Goal: Task Accomplishment & Management: Complete application form

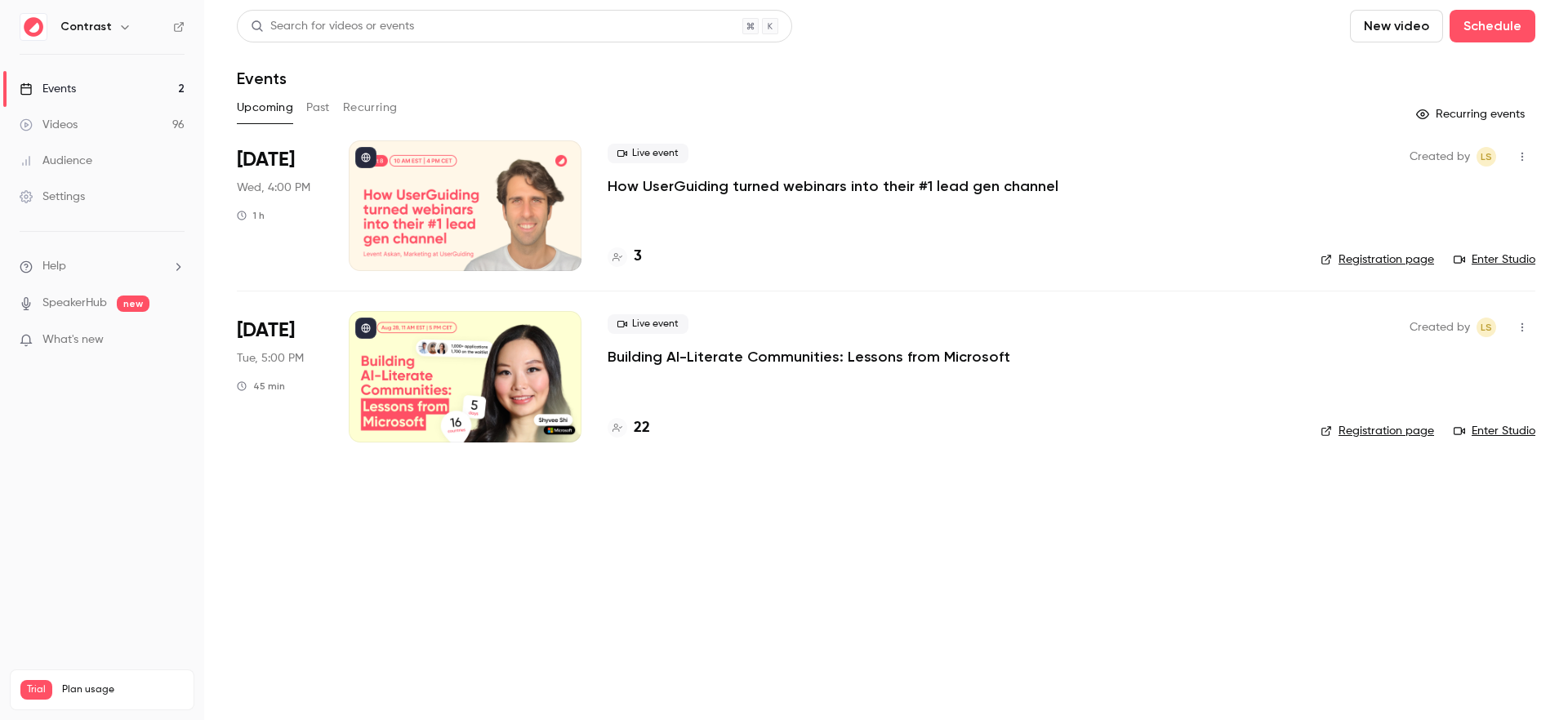
click at [97, 32] on h6 "Contrast" at bounding box center [85, 26] width 51 height 17
click at [119, 26] on icon "button" at bounding box center [124, 26] width 13 height 13
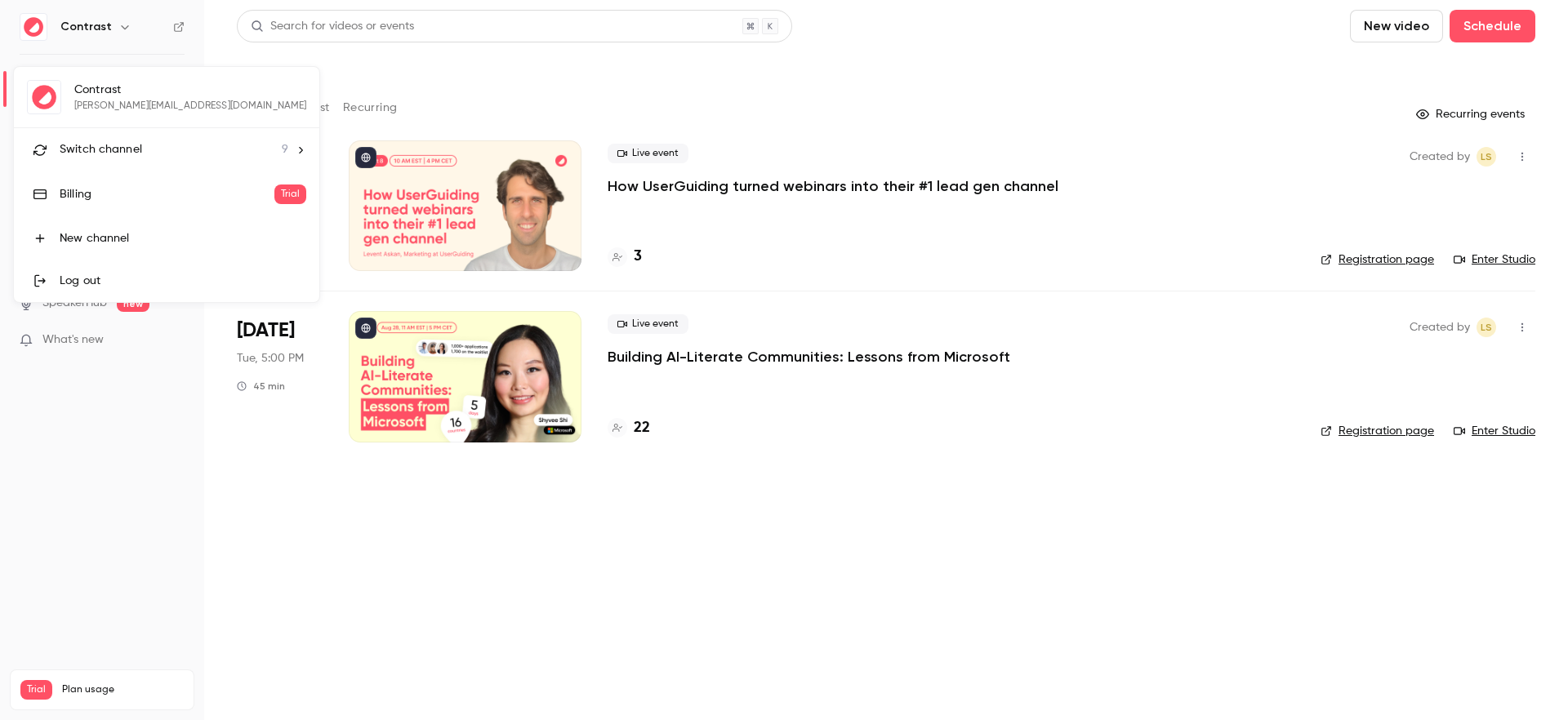
click at [105, 29] on div at bounding box center [784, 360] width 1568 height 720
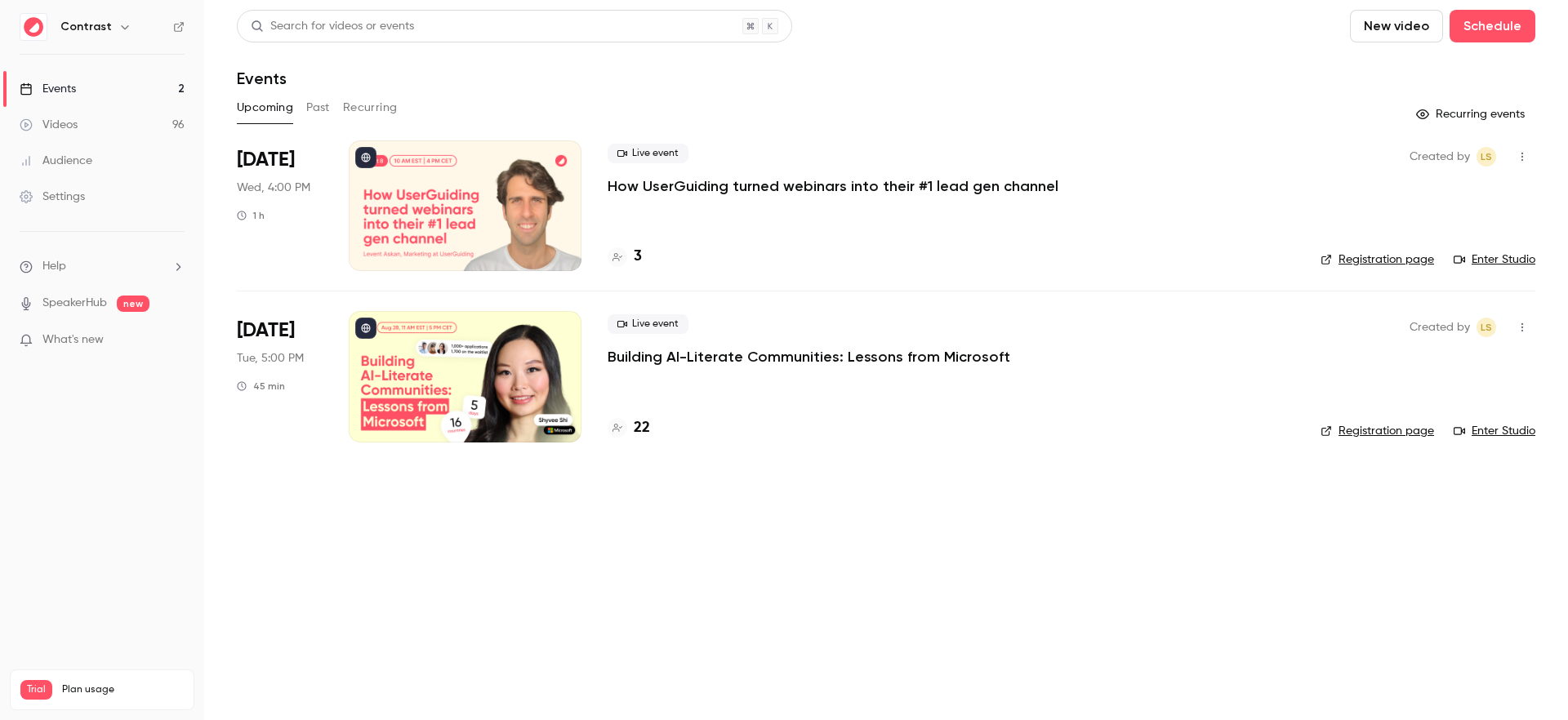
click at [119, 27] on icon "button" at bounding box center [124, 26] width 13 height 13
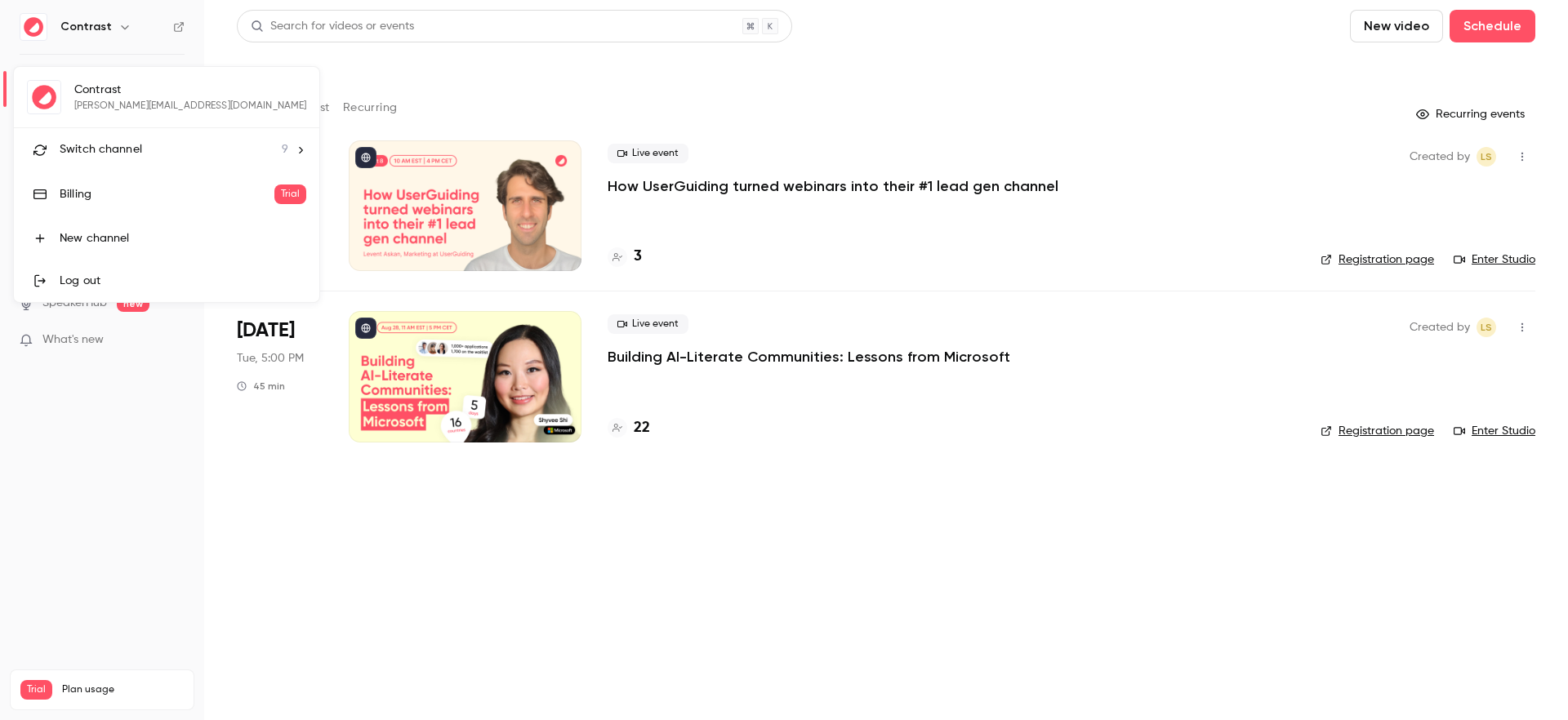
drag, startPoint x: 108, startPoint y: 149, endPoint x: 143, endPoint y: 156, distance: 35.7
click at [108, 149] on span "Switch channel" at bounding box center [100, 150] width 83 height 17
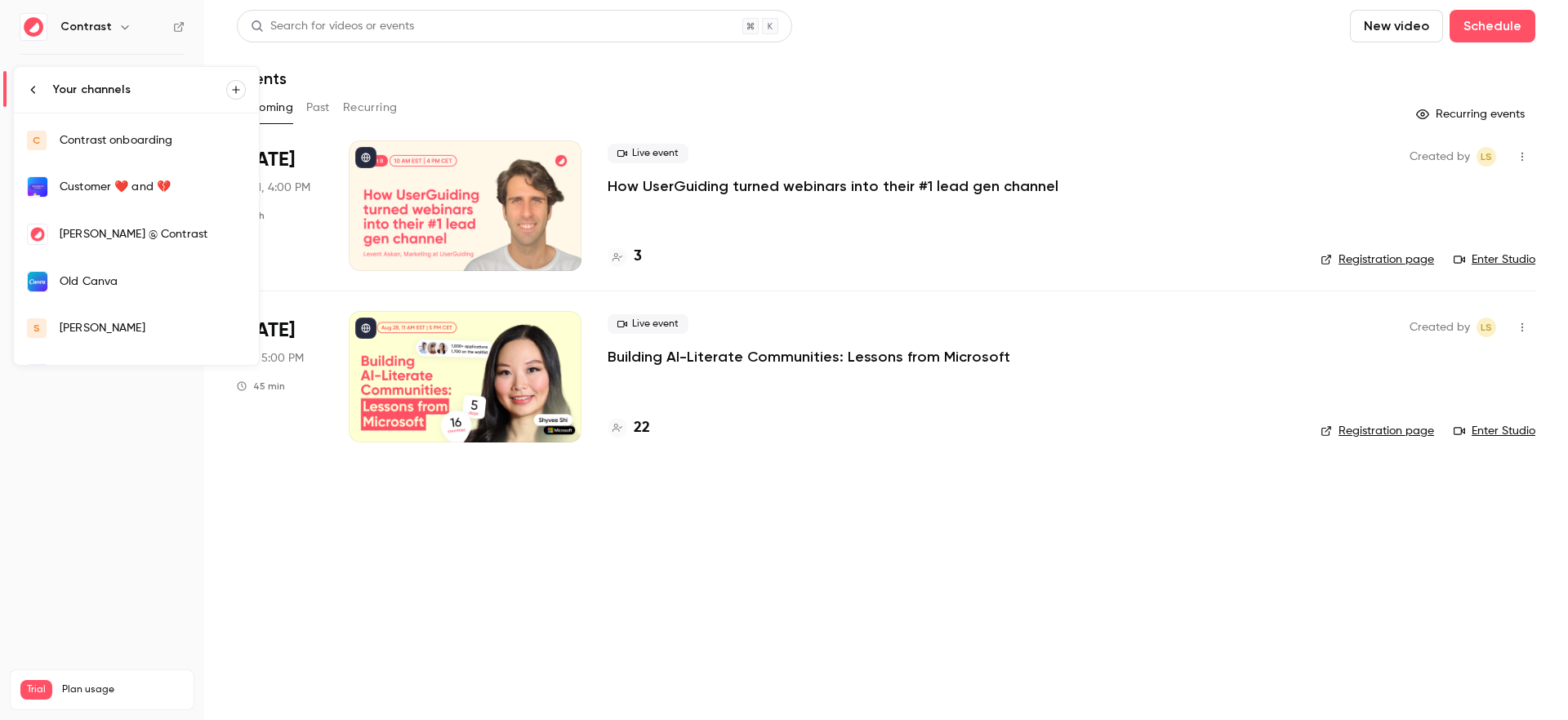
scroll to position [171, 0]
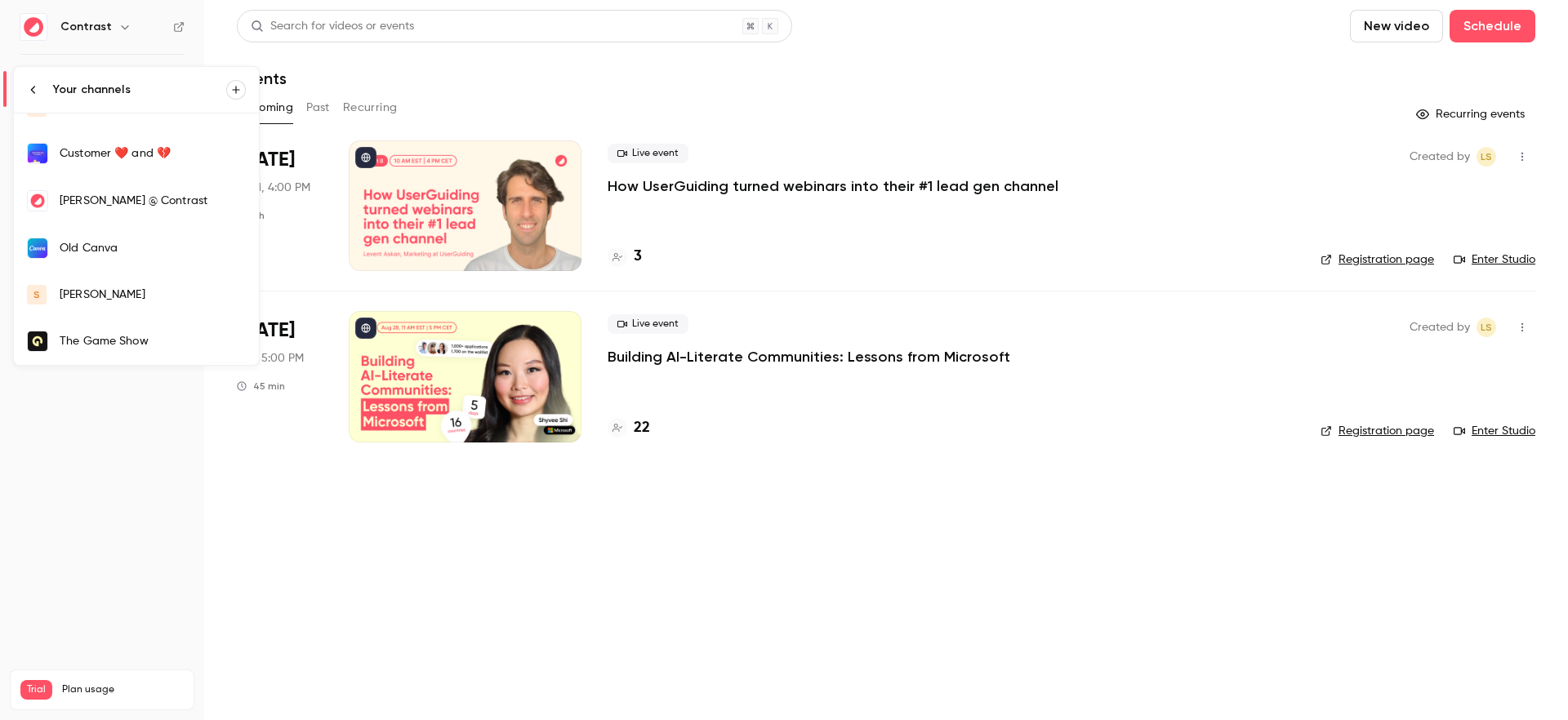
click at [103, 279] on link "s [PERSON_NAME]" at bounding box center [136, 294] width 245 height 46
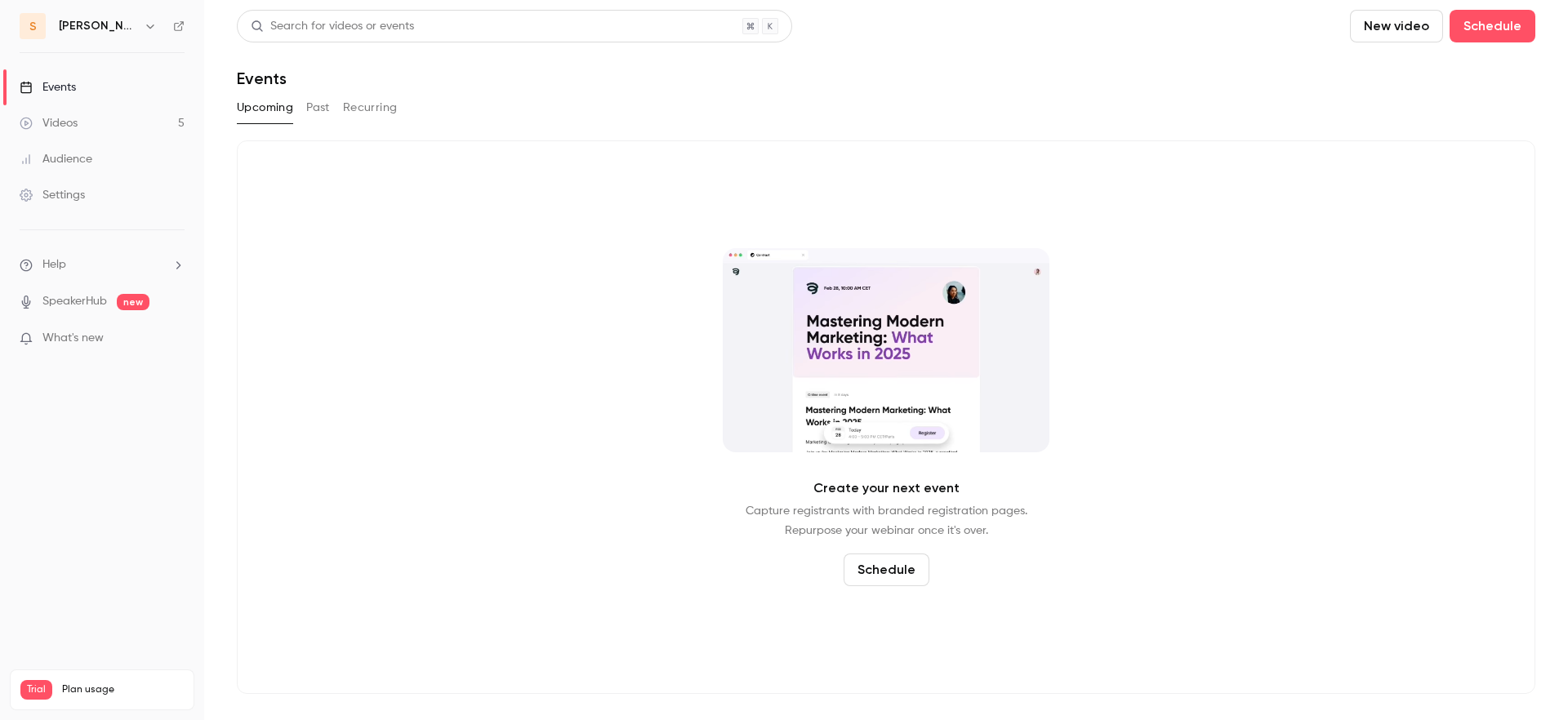
click at [1369, 29] on button "New video" at bounding box center [1396, 26] width 93 height 33
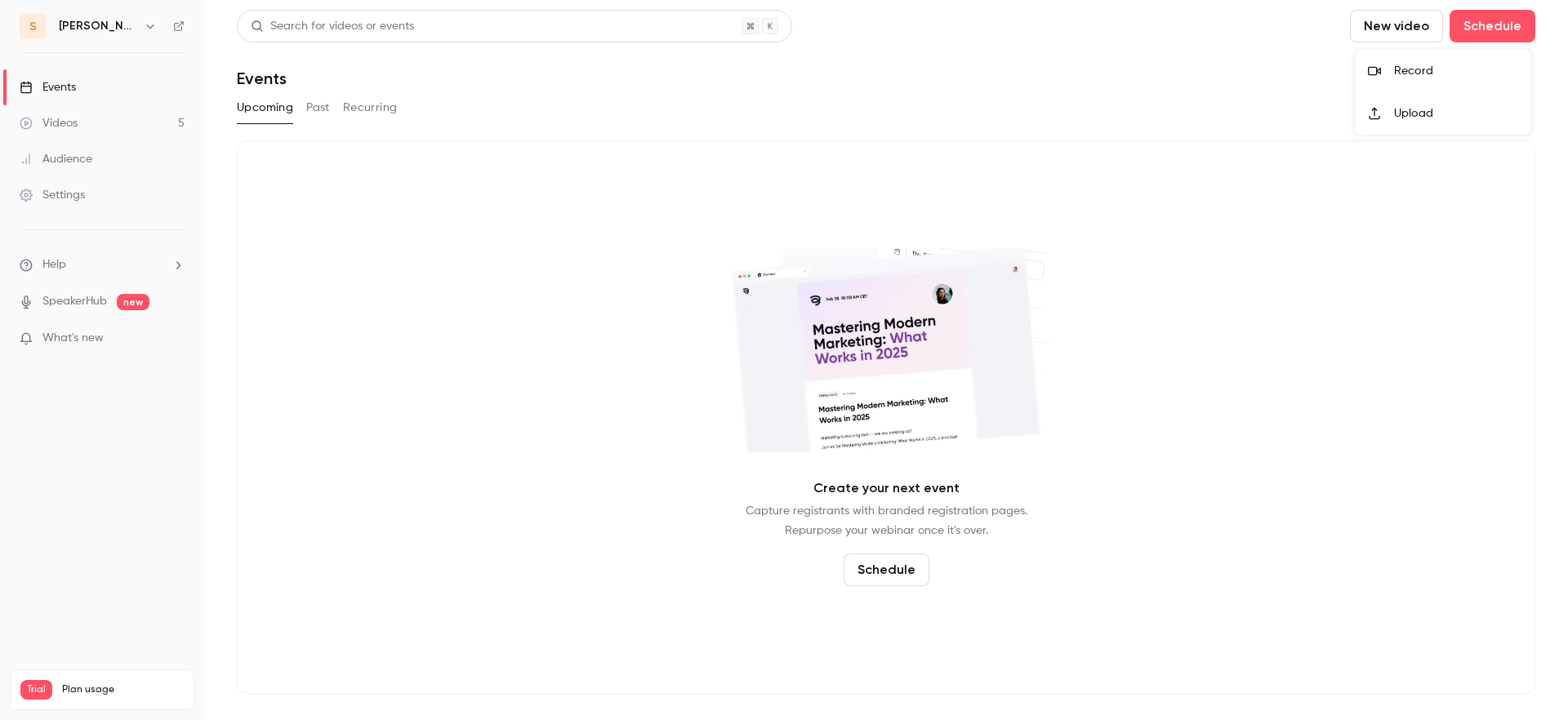
click at [1421, 77] on div "Record" at bounding box center [1456, 71] width 124 height 17
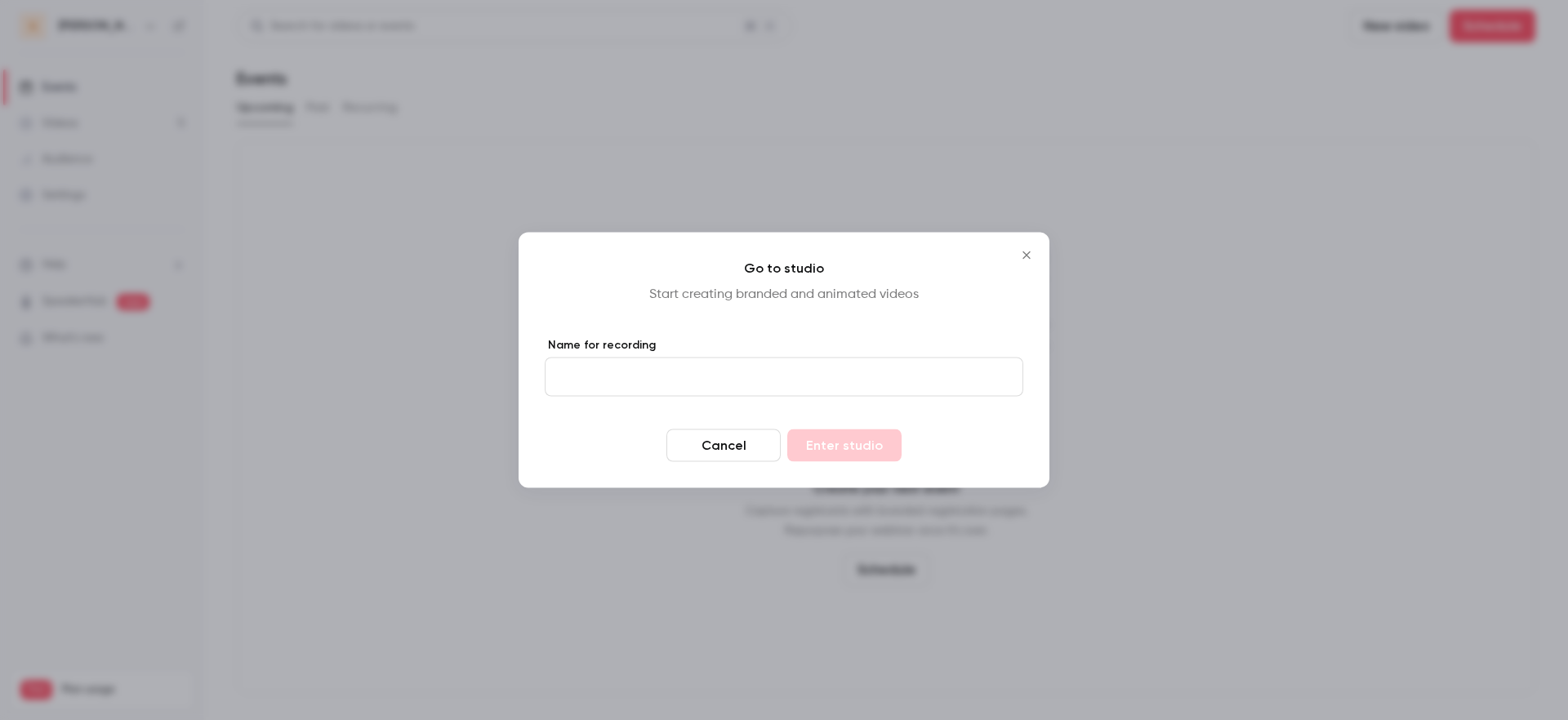
click at [759, 366] on input "Name for recording" at bounding box center [784, 377] width 479 height 39
type input "****"
click at [872, 430] on button "Enter studio" at bounding box center [844, 446] width 115 height 33
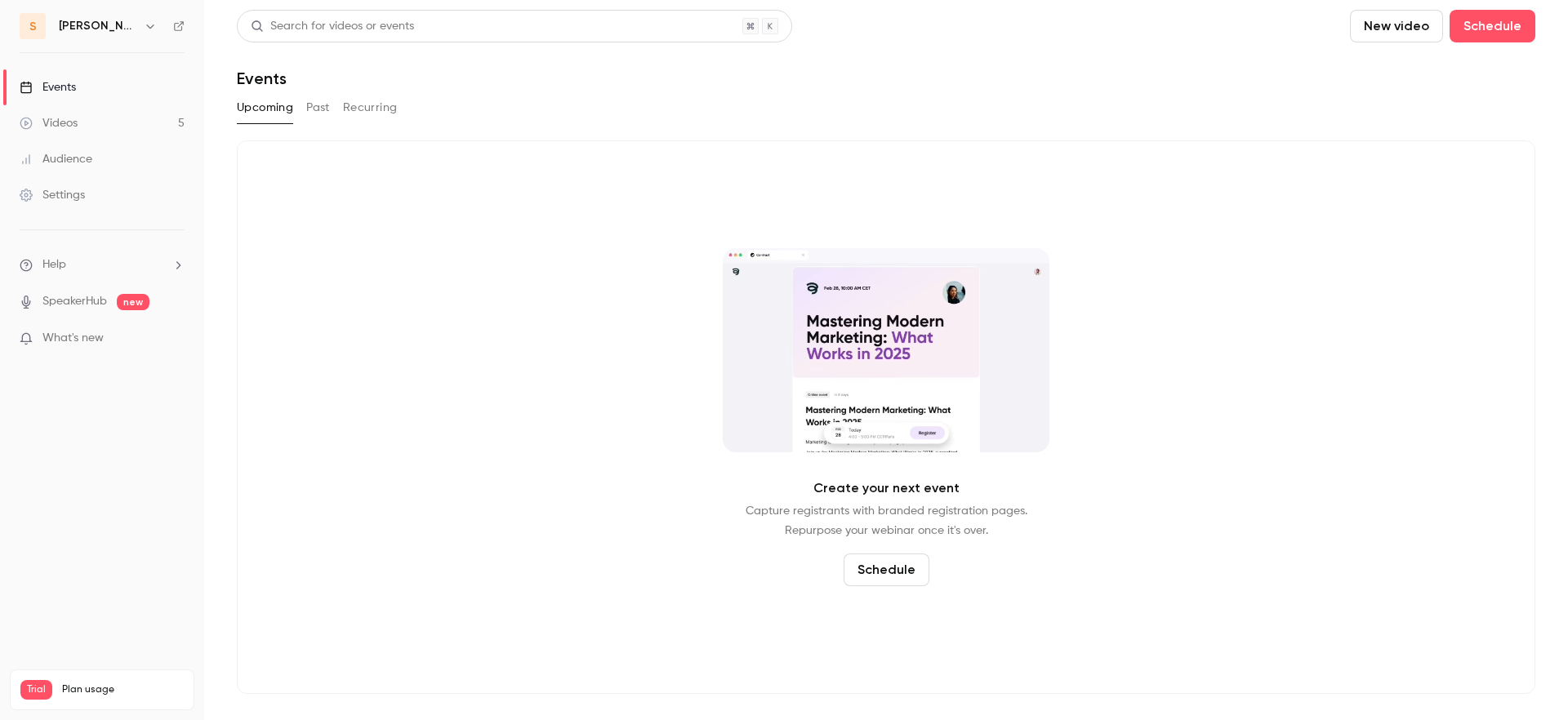
click at [171, 124] on link "Videos 5" at bounding box center [102, 122] width 204 height 36
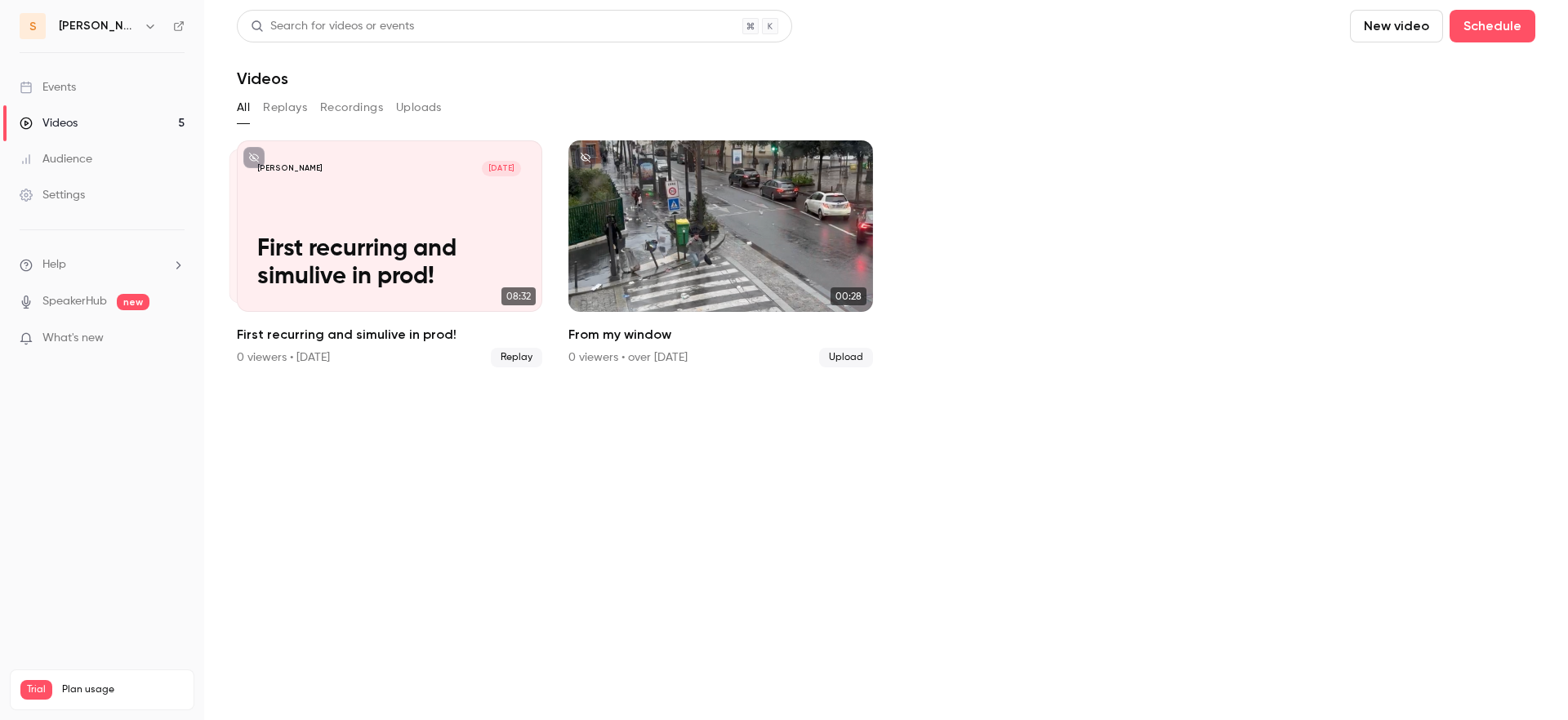
click at [118, 96] on link "Events" at bounding box center [102, 86] width 204 height 36
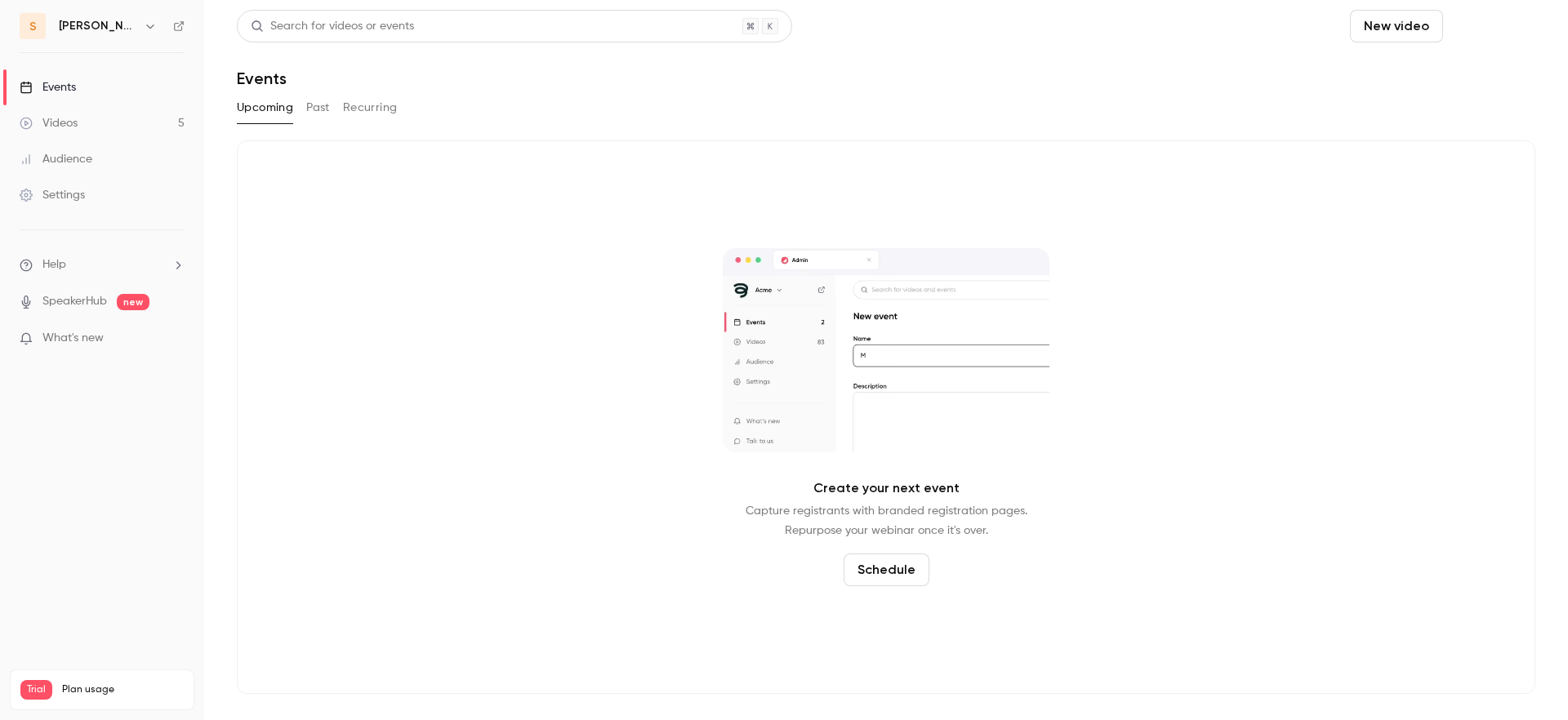
click at [1496, 27] on button "Schedule" at bounding box center [1492, 26] width 85 height 33
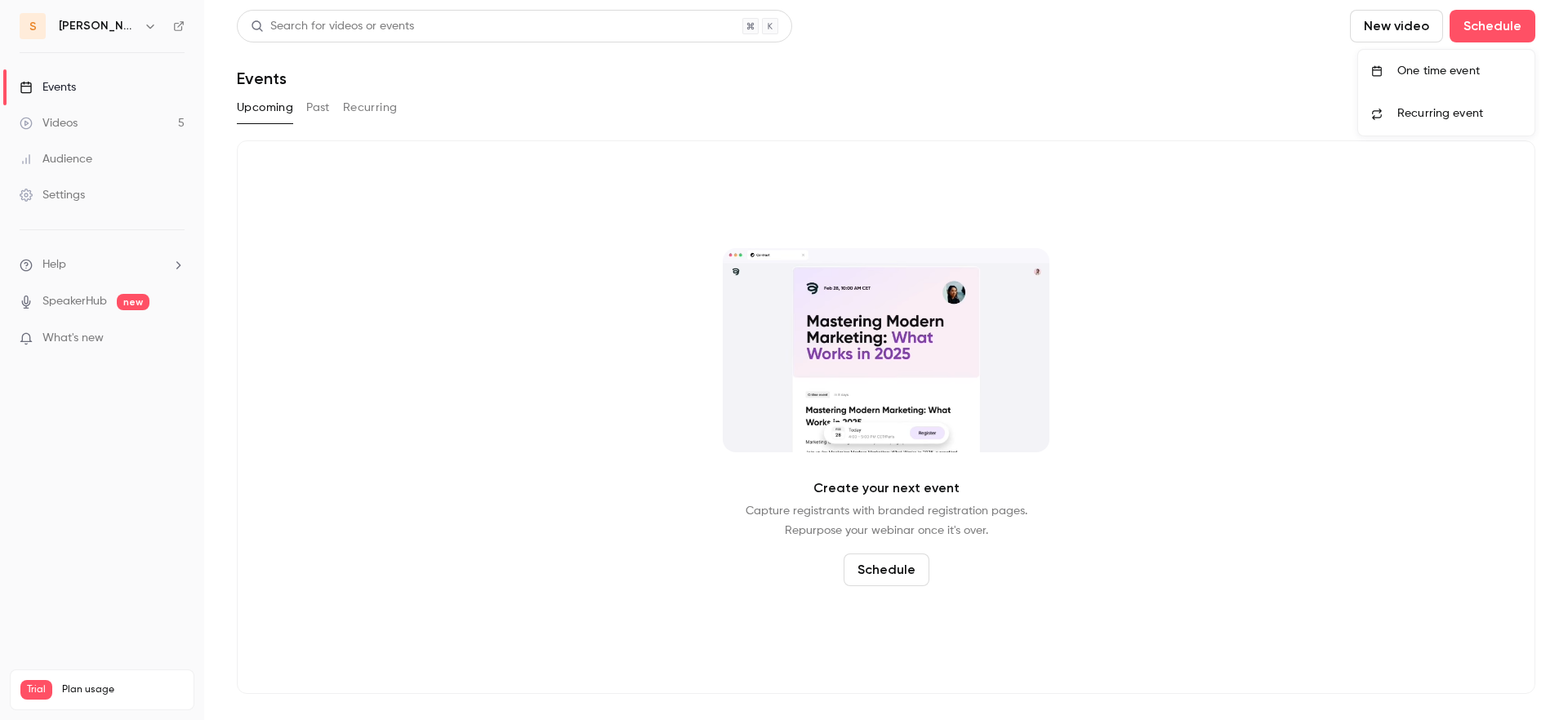
drag, startPoint x: 1426, startPoint y: 76, endPoint x: 1400, endPoint y: 94, distance: 31.6
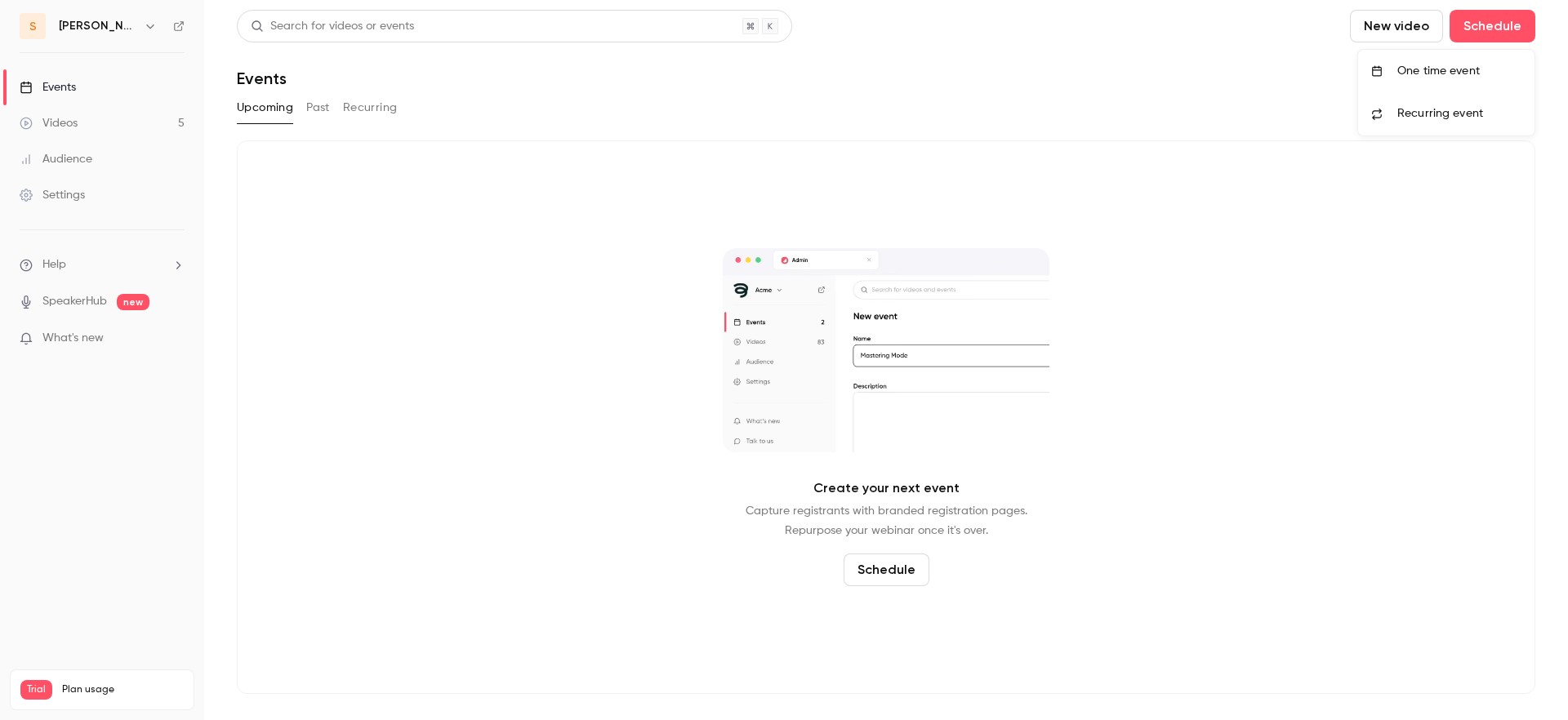
click at [1426, 76] on div "One time event" at bounding box center [1459, 71] width 124 height 17
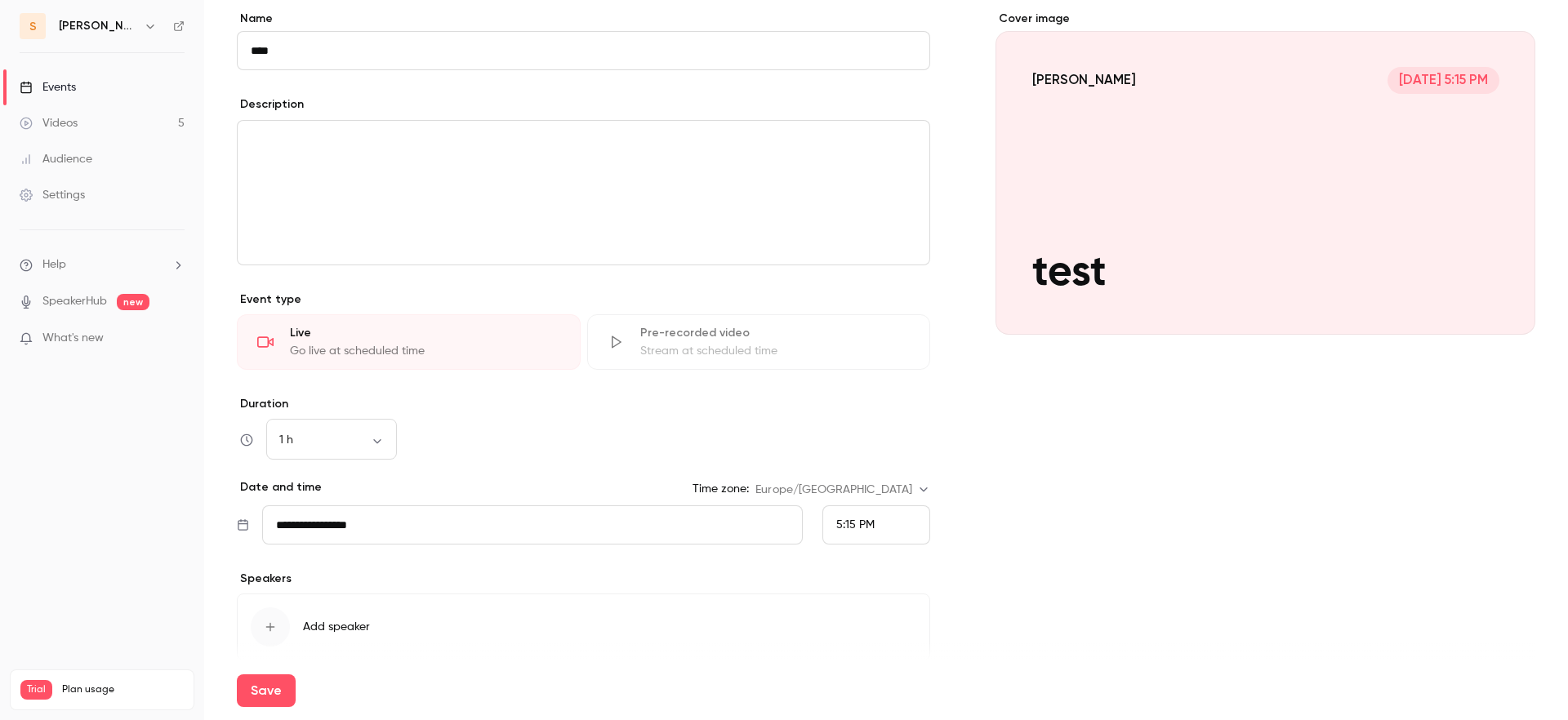
scroll to position [153, 0]
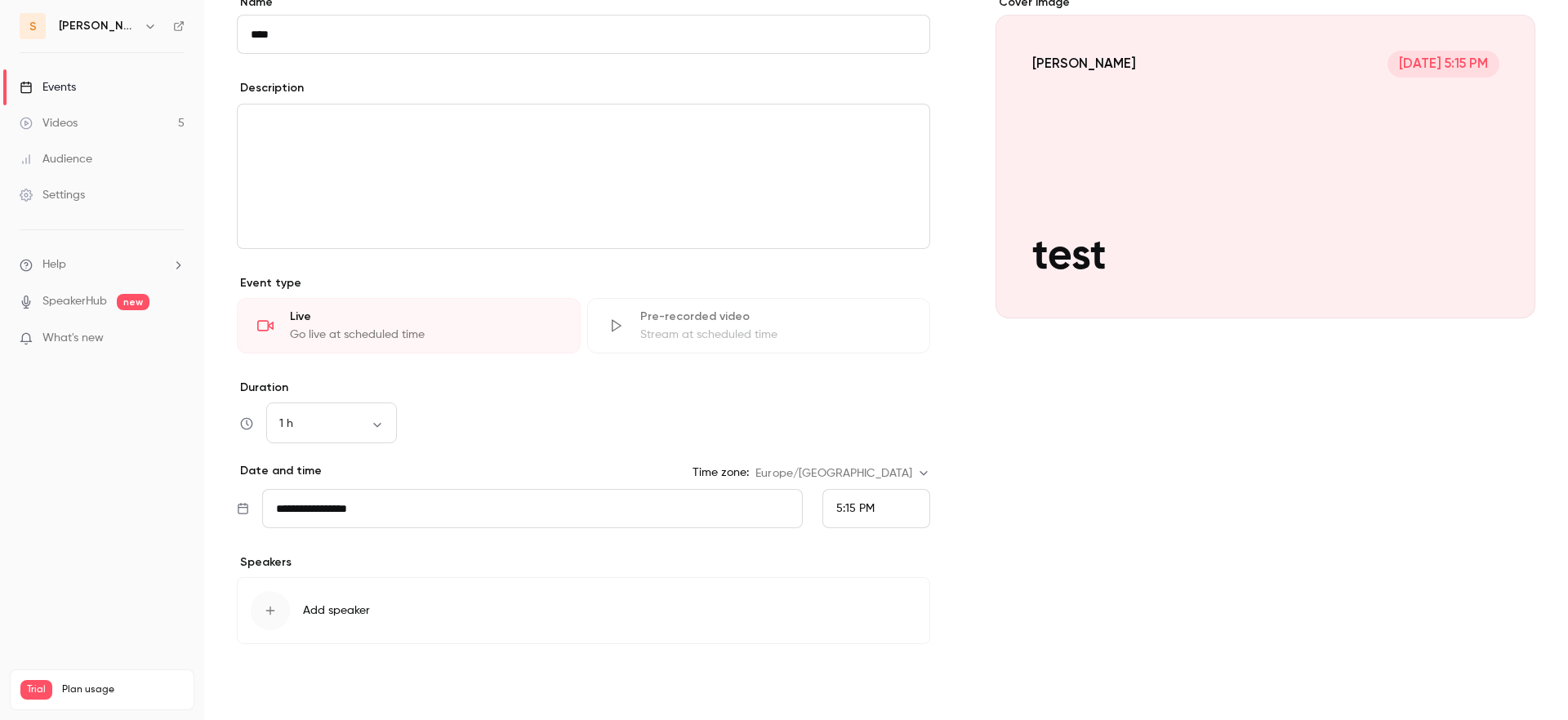
type input "****"
click at [269, 684] on button "Save" at bounding box center [266, 691] width 59 height 33
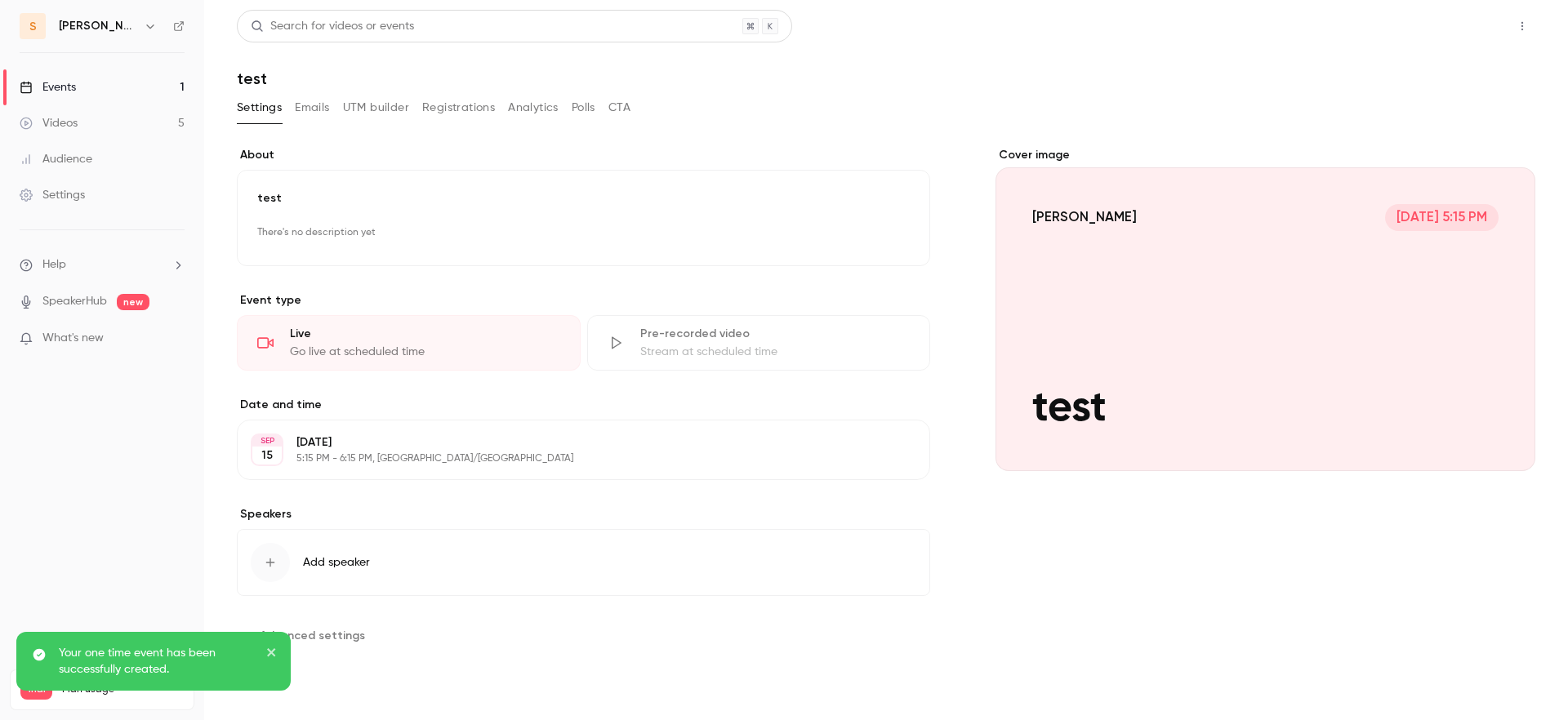
click at [1479, 28] on button "Share" at bounding box center [1463, 26] width 64 height 33
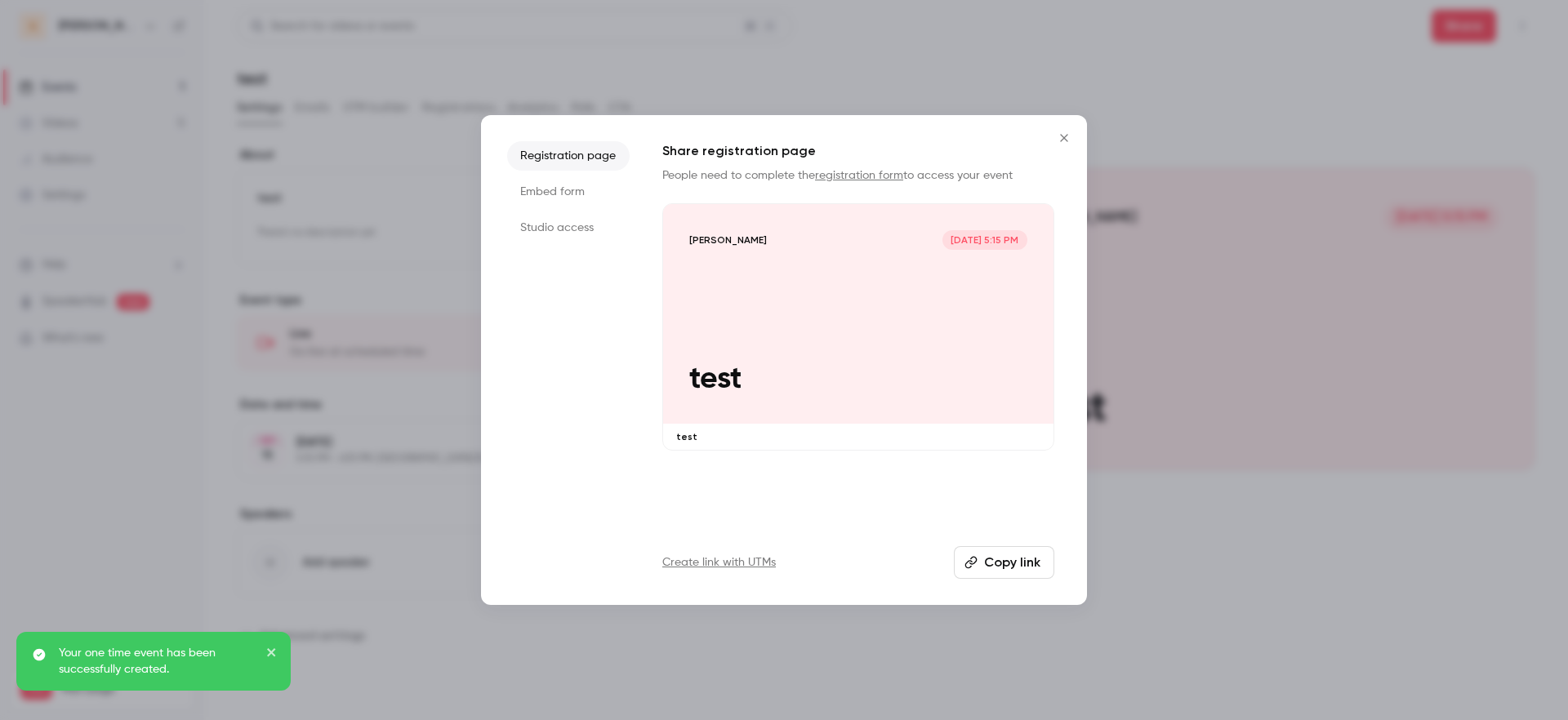
click at [570, 223] on li "Studio access" at bounding box center [568, 227] width 122 height 29
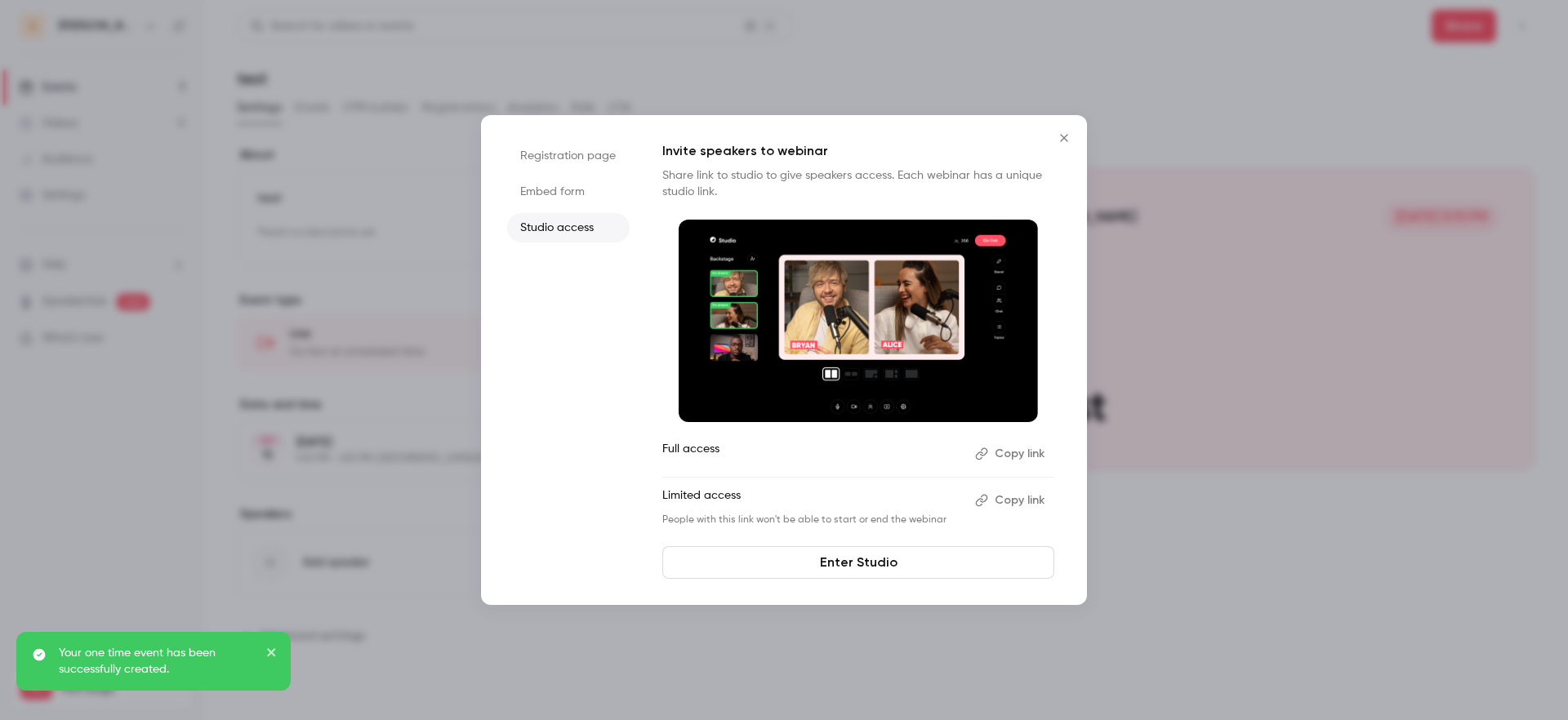
click at [888, 557] on link "Enter Studio" at bounding box center [858, 563] width 392 height 33
click at [582, 150] on li "Registration page" at bounding box center [568, 155] width 122 height 29
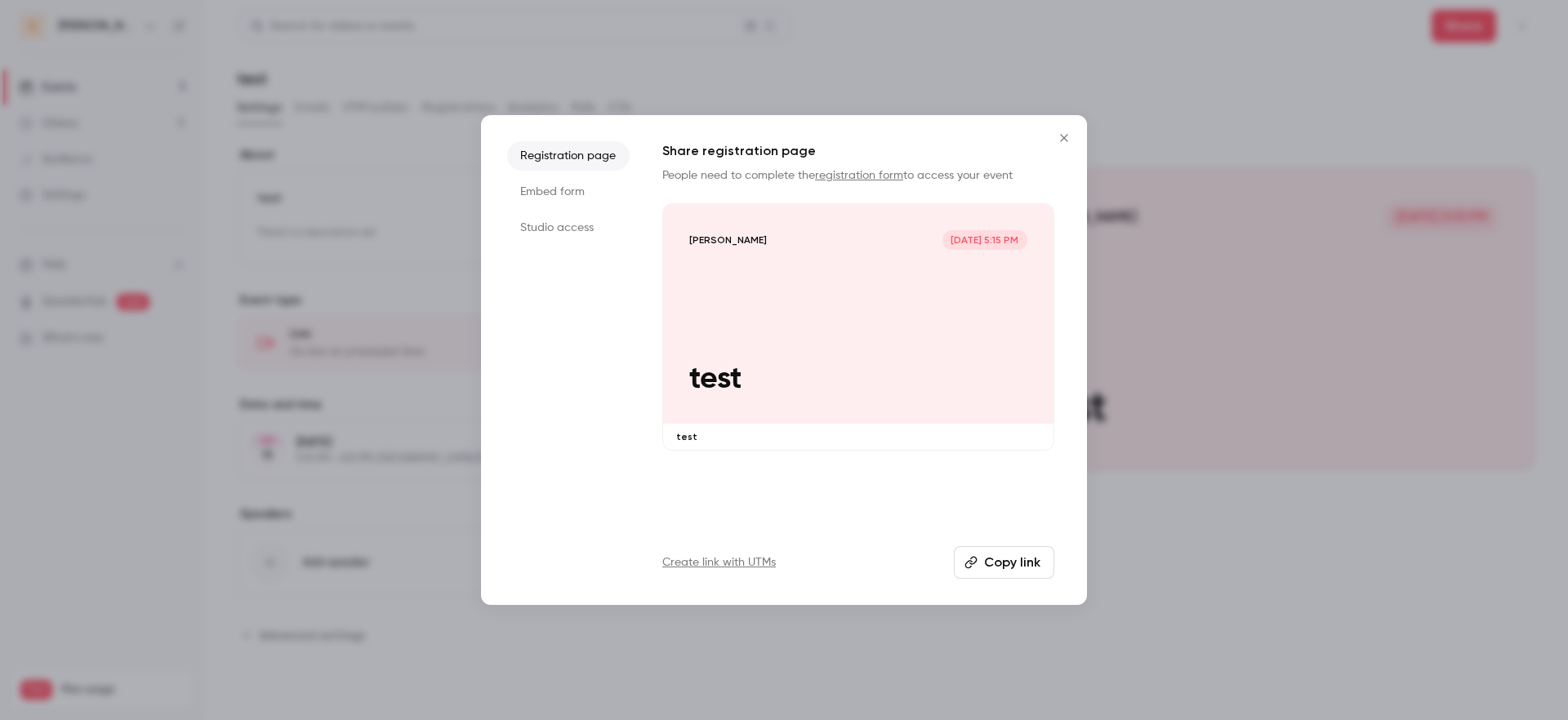
click at [1015, 553] on button "Copy link" at bounding box center [1004, 563] width 100 height 33
click at [1063, 136] on icon "Close" at bounding box center [1064, 137] width 19 height 13
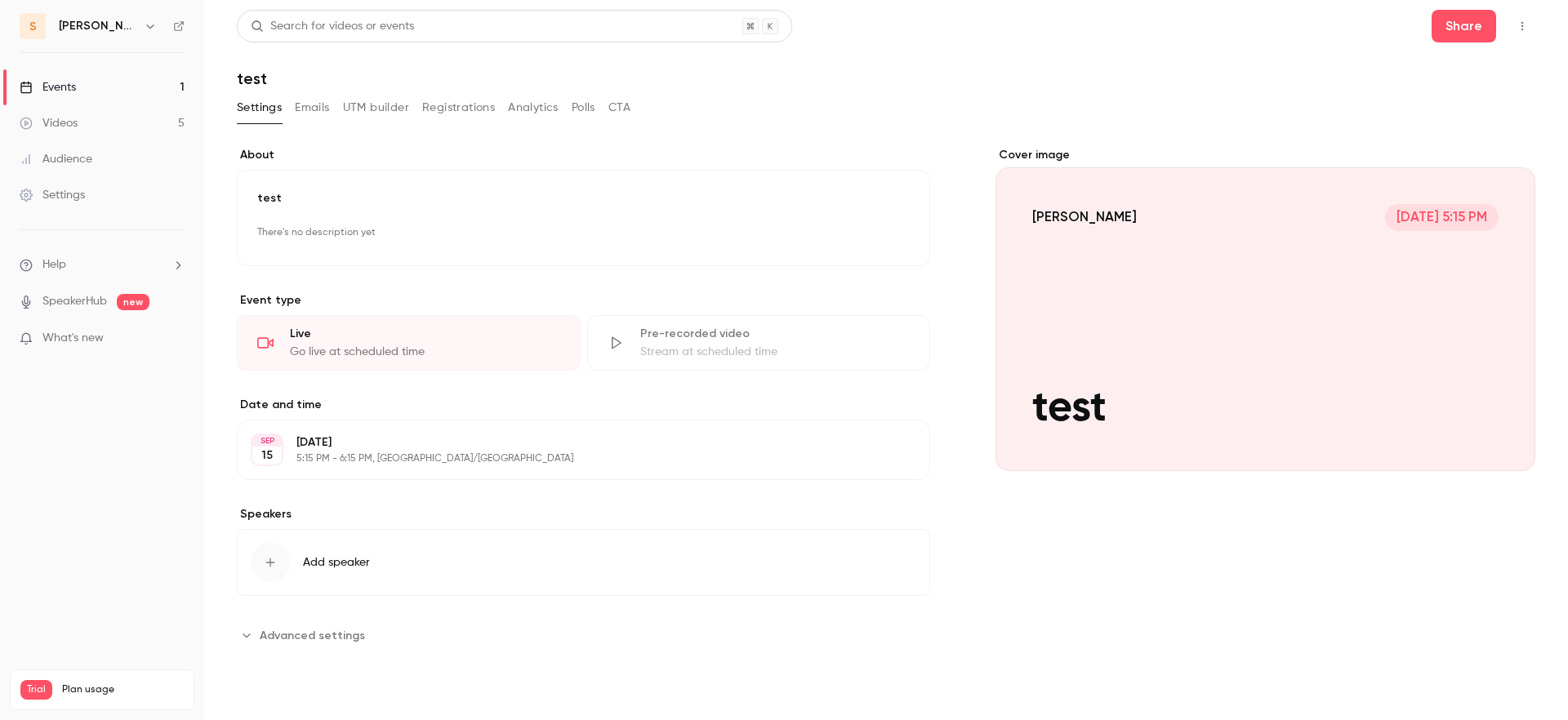
click at [117, 89] on link "Events 1" at bounding box center [102, 86] width 204 height 36
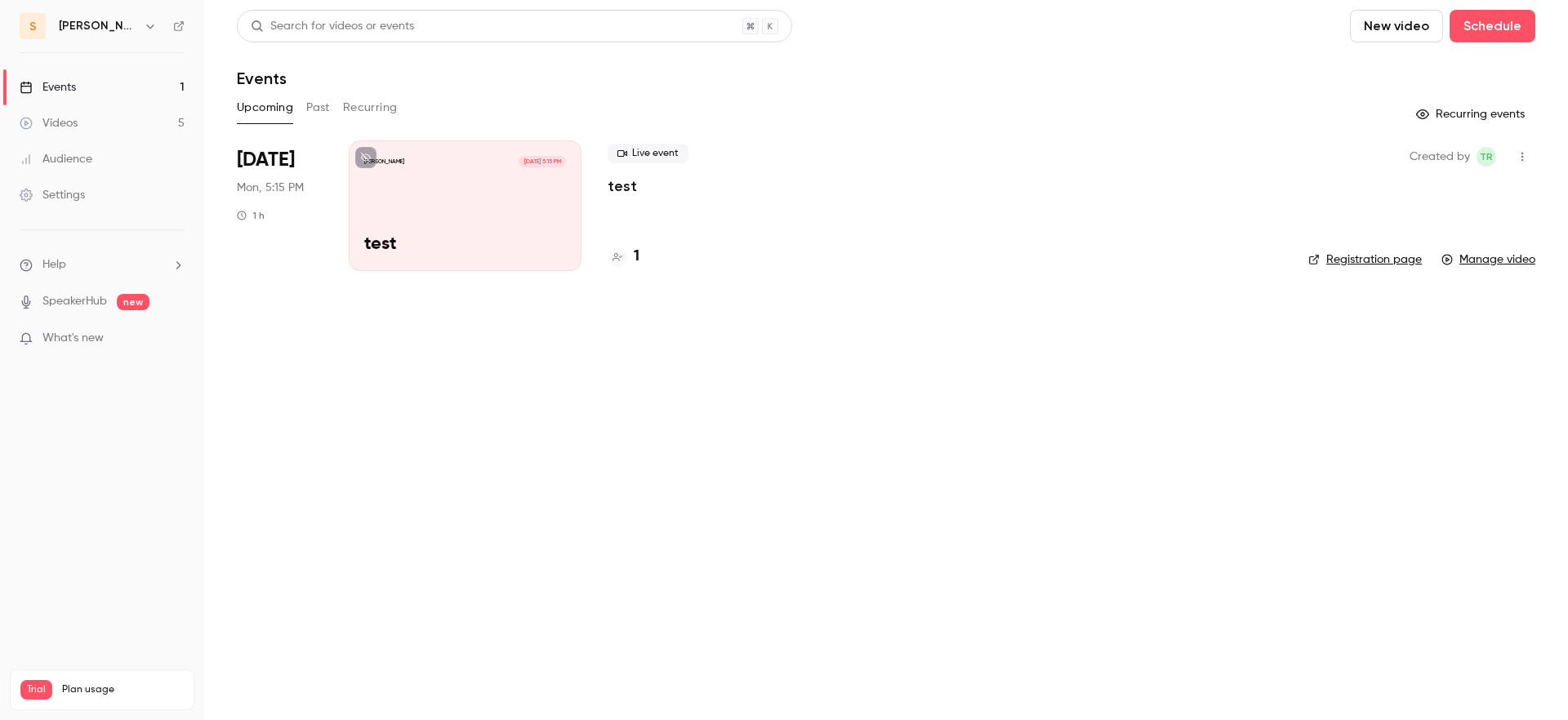
click at [127, 128] on link "Videos 5" at bounding box center [102, 122] width 204 height 36
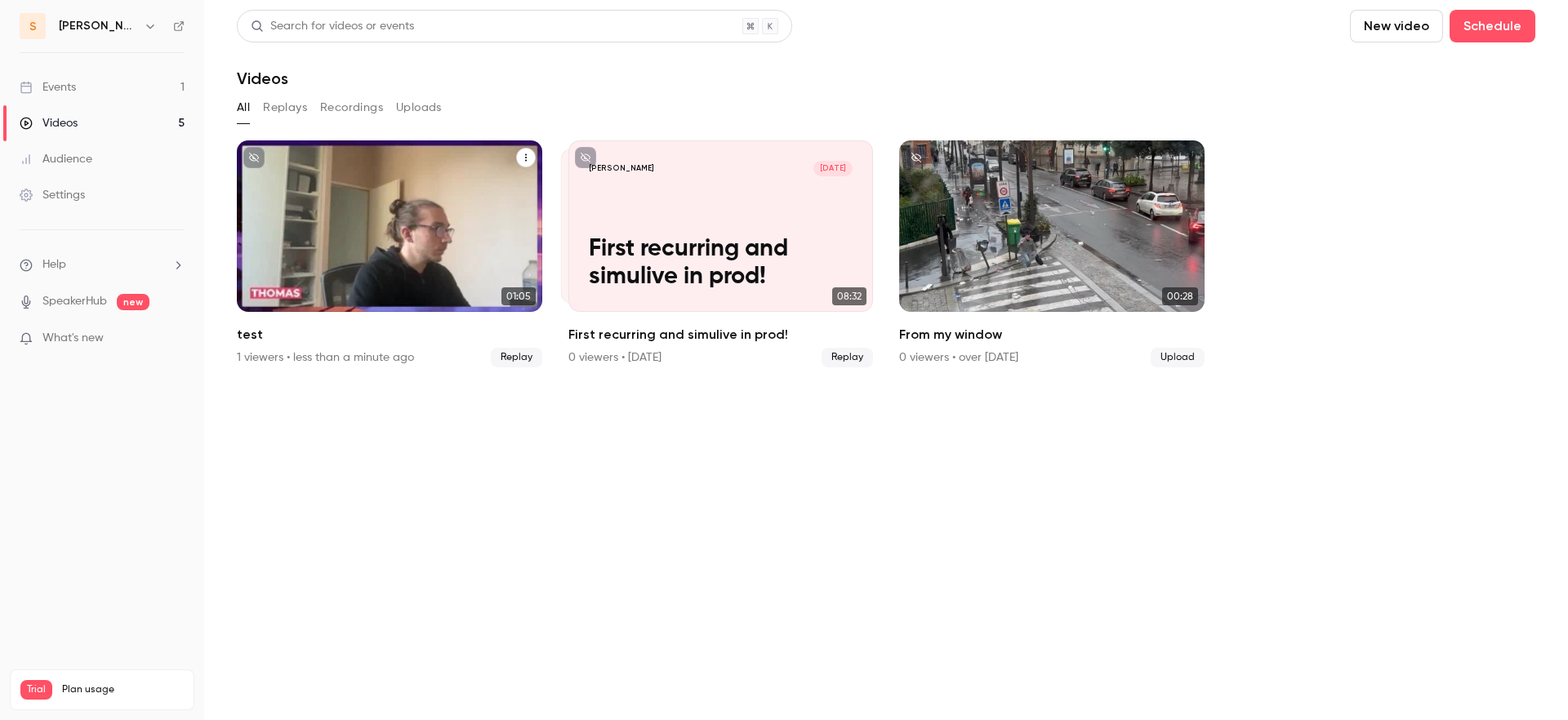
click at [274, 204] on div "[PERSON_NAME] [DATE] test" at bounding box center [390, 226] width 305 height 171
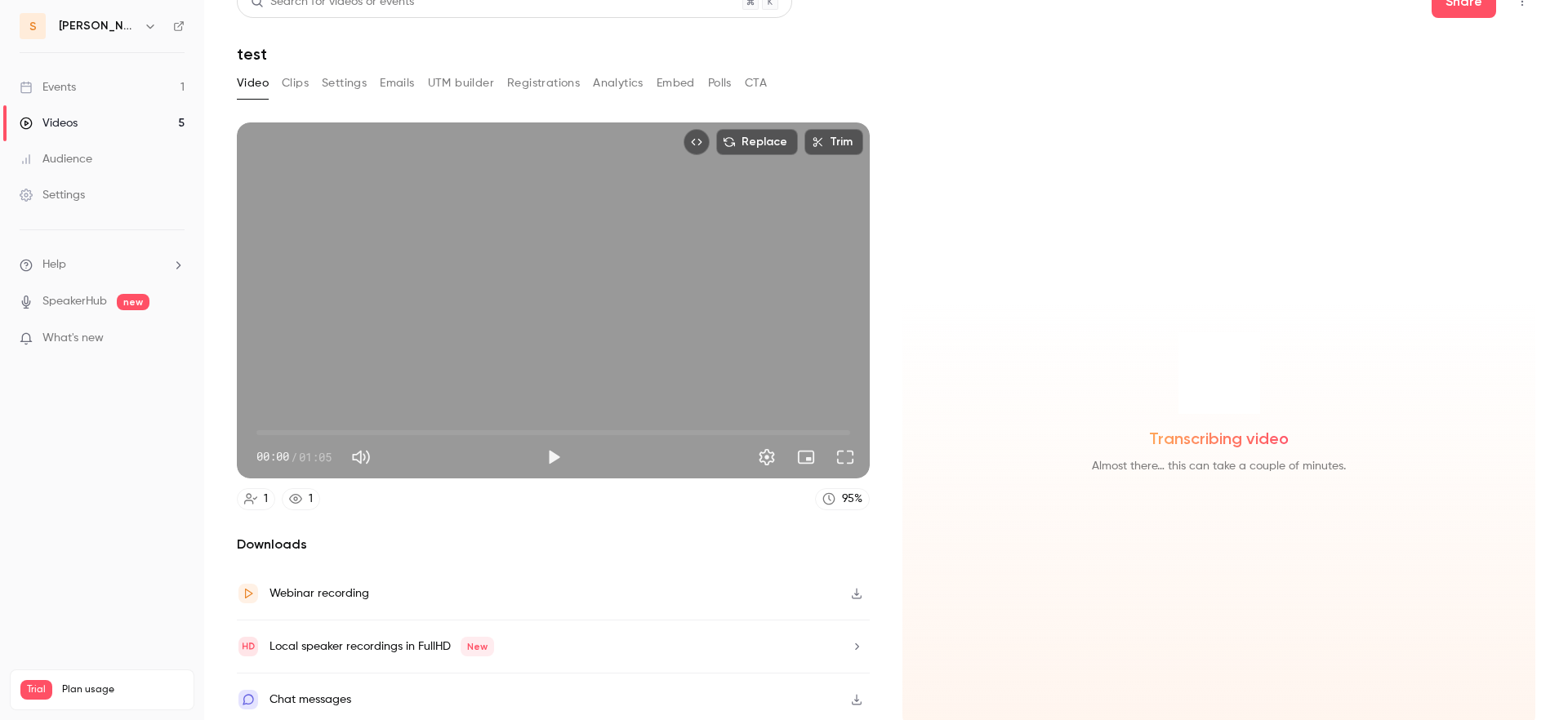
scroll to position [27, 0]
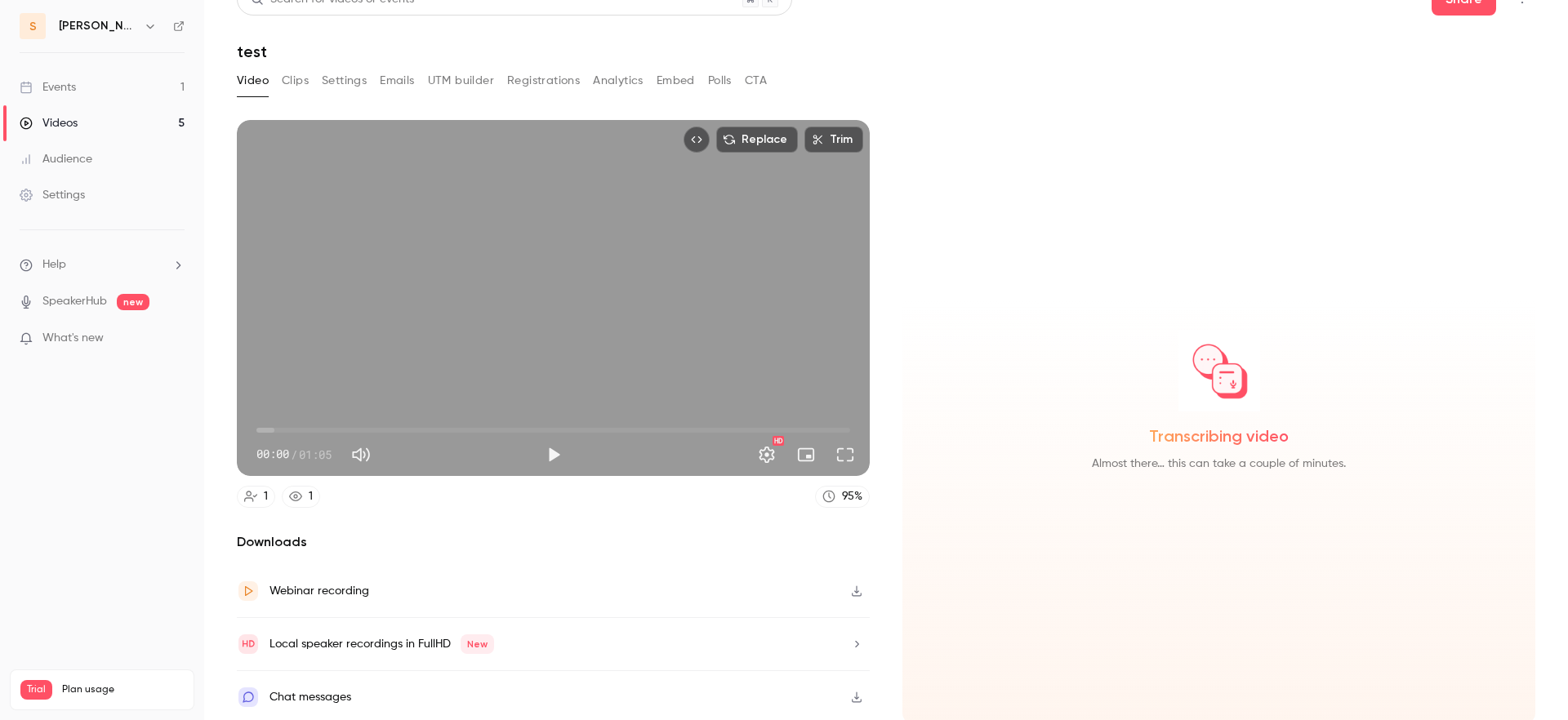
click at [480, 623] on div "Local speaker recordings in FullHD New" at bounding box center [553, 644] width 632 height 53
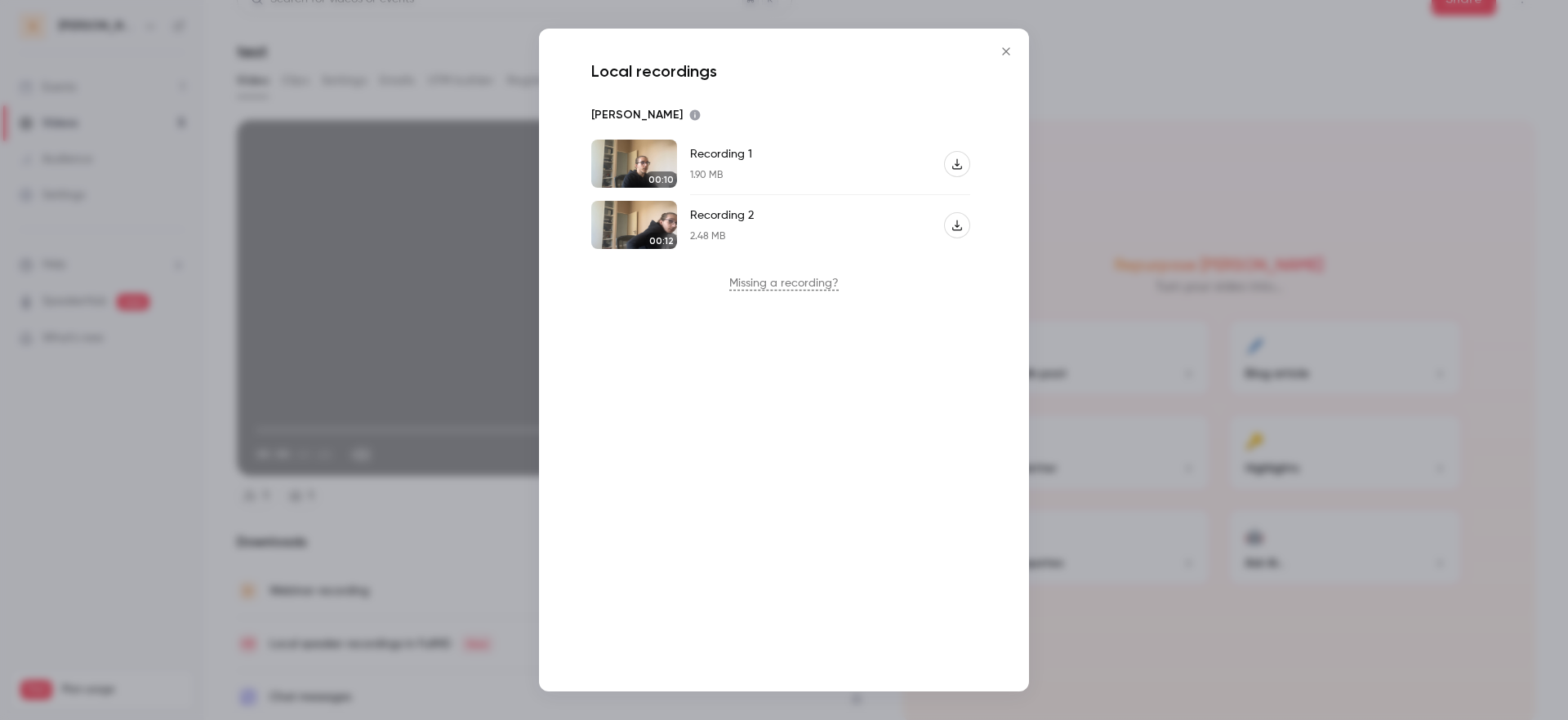
click at [956, 225] on icon "button" at bounding box center [957, 225] width 12 height 12
click at [956, 162] on icon "button" at bounding box center [957, 163] width 10 height 11
click at [1009, 46] on icon "Close" at bounding box center [1006, 51] width 19 height 13
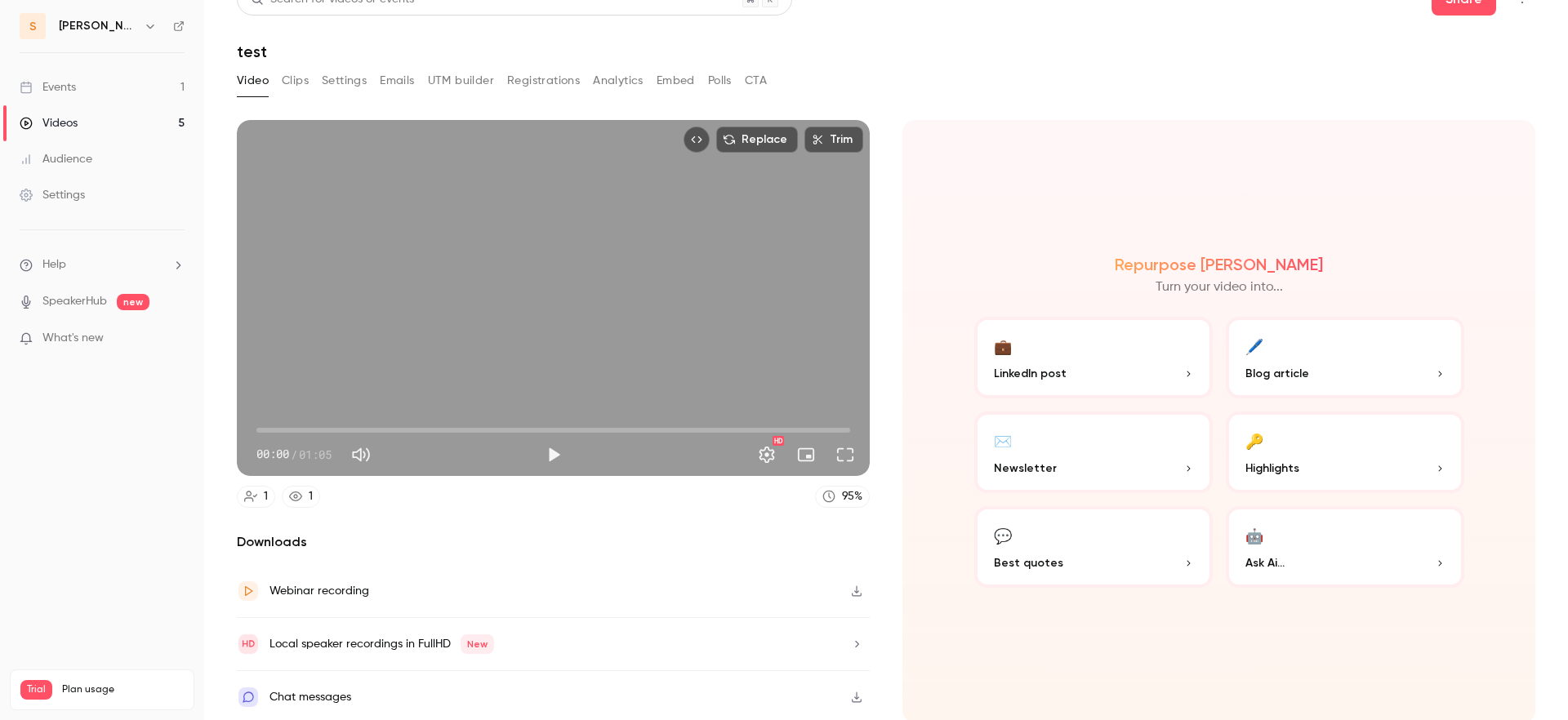
click at [1007, 43] on h1 "test" at bounding box center [886, 51] width 1298 height 19
drag, startPoint x: 1047, startPoint y: 90, endPoint x: 1082, endPoint y: 92, distance: 35.1
click at [1046, 91] on div "Video Clips Settings Emails UTM builder Registrations Analytics Embed Polls CTA" at bounding box center [886, 85] width 1298 height 33
